Goal: Task Accomplishment & Management: Use online tool/utility

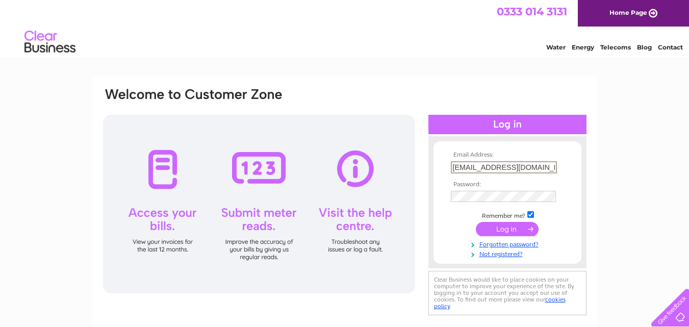
type input "accounts@stewartvent.com"
click at [476, 222] on input "submit" at bounding box center [507, 229] width 63 height 14
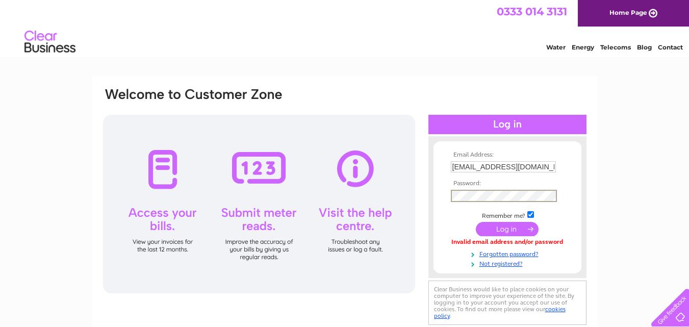
click at [476, 222] on input "submit" at bounding box center [507, 229] width 63 height 14
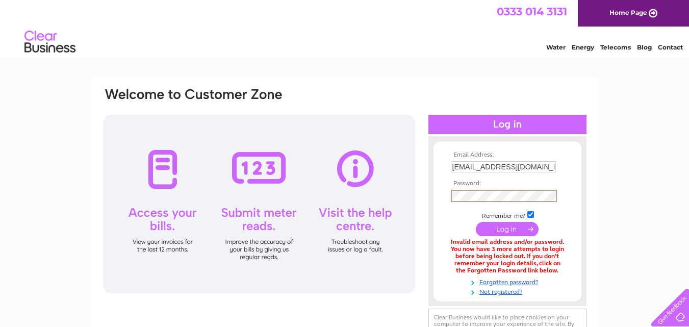
click at [476, 222] on input "submit" at bounding box center [507, 229] width 63 height 14
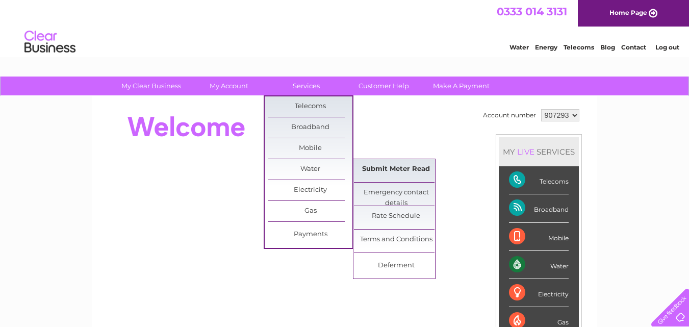
click at [372, 166] on link "Submit Meter Read" at bounding box center [396, 169] width 84 height 20
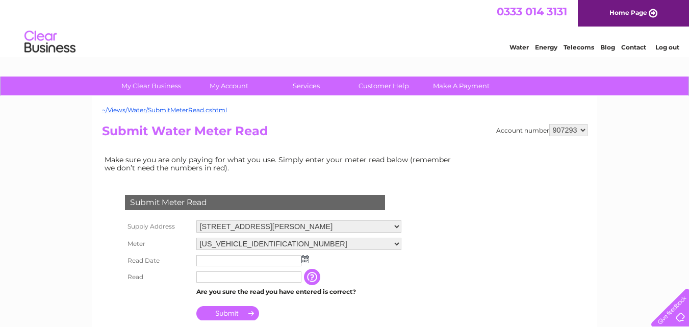
click at [307, 261] on img at bounding box center [305, 259] width 8 height 8
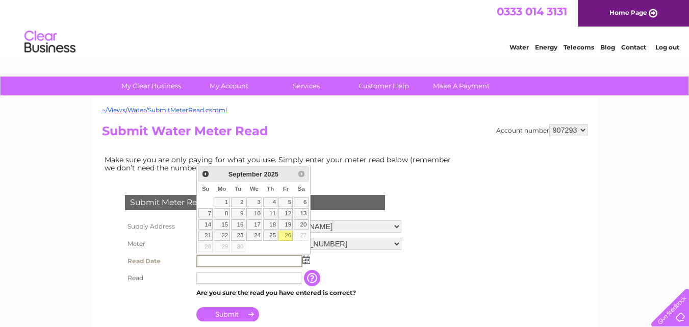
click at [286, 235] on link "26" at bounding box center [285, 236] width 14 height 10
type input "2025/09/26"
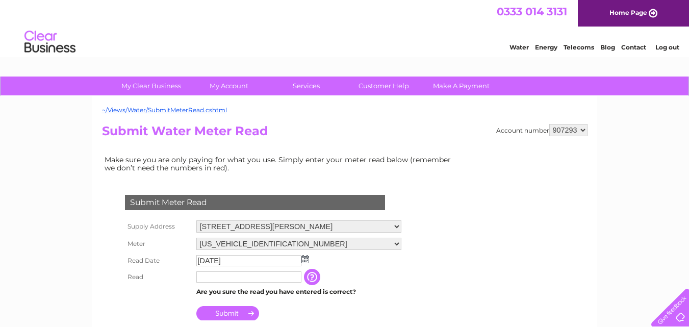
click at [212, 278] on input "text" at bounding box center [248, 276] width 105 height 11
type input "00464"
click at [226, 312] on input "Submit" at bounding box center [227, 313] width 63 height 14
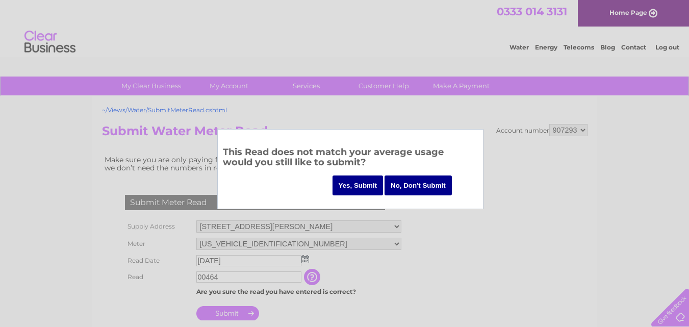
click at [353, 185] on input "Yes, Submit" at bounding box center [358, 185] width 51 height 20
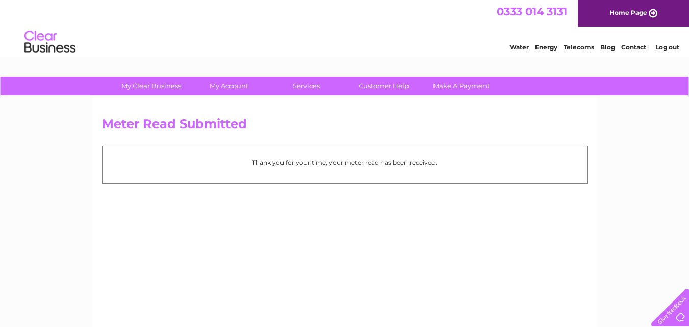
click at [664, 48] on link "Log out" at bounding box center [667, 47] width 24 height 8
